Goal: Information Seeking & Learning: Learn about a topic

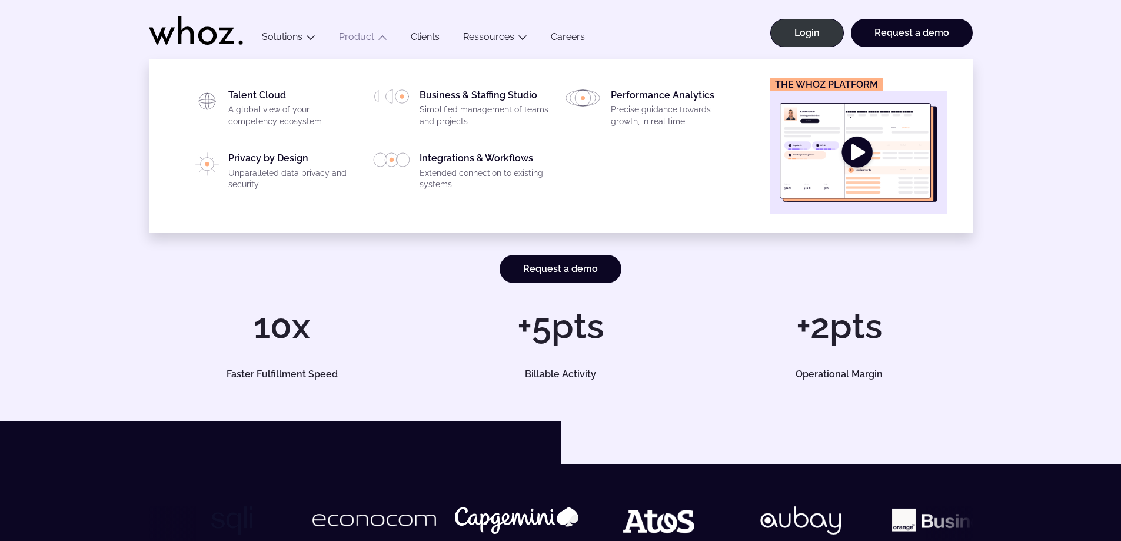
click at [367, 34] on link "Product" at bounding box center [356, 36] width 35 height 11
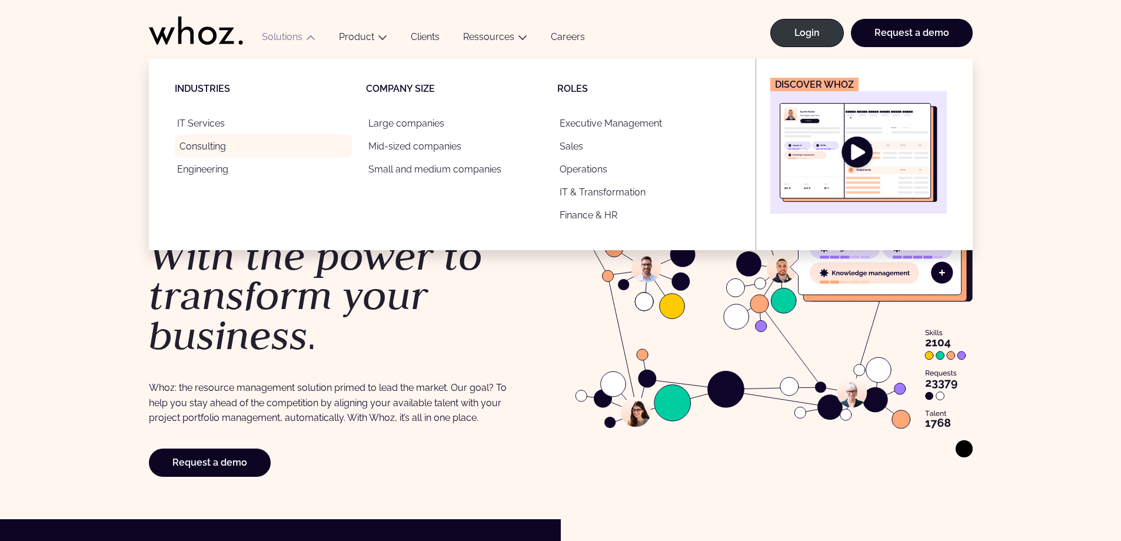
click at [220, 145] on link "Consulting" at bounding box center [263, 146] width 177 height 23
